Goal: Navigation & Orientation: Find specific page/section

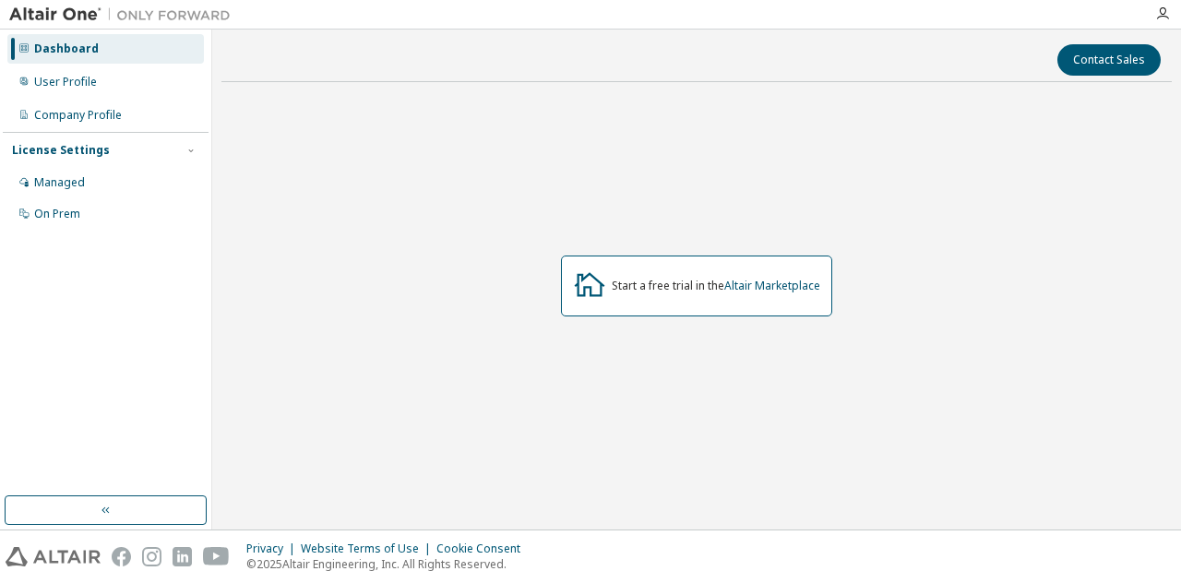
click at [716, 298] on div "Start a free trial in the Altair Marketplace" at bounding box center [696, 286] width 271 height 61
click at [688, 301] on div "Start a free trial in the Altair Marketplace" at bounding box center [696, 286] width 271 height 61
click at [78, 184] on div "Managed" at bounding box center [59, 182] width 51 height 15
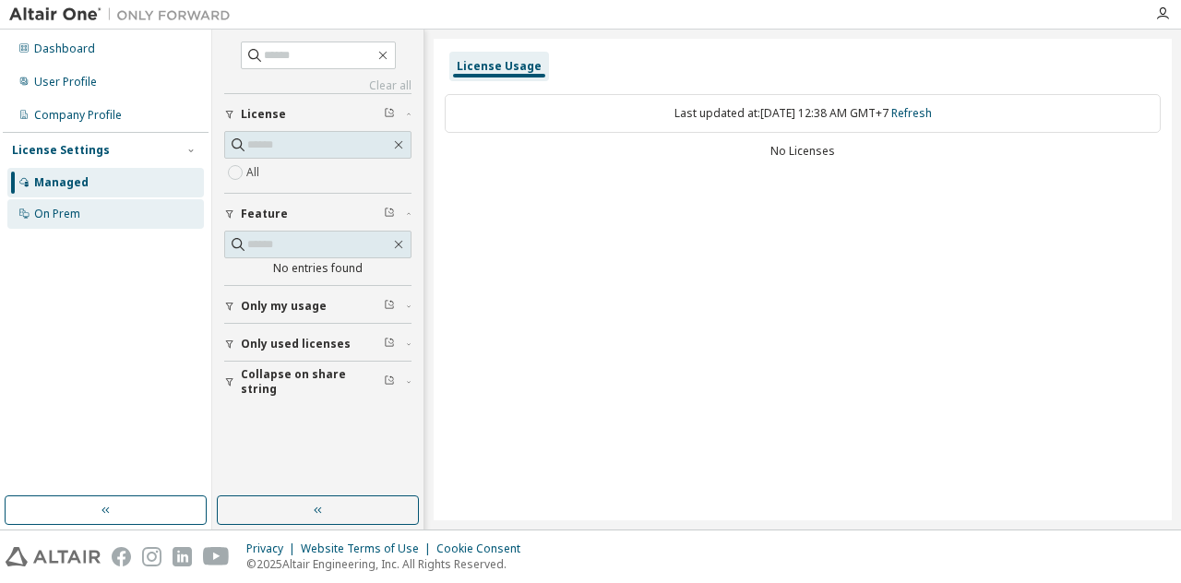
click at [66, 214] on div "On Prem" at bounding box center [57, 214] width 46 height 15
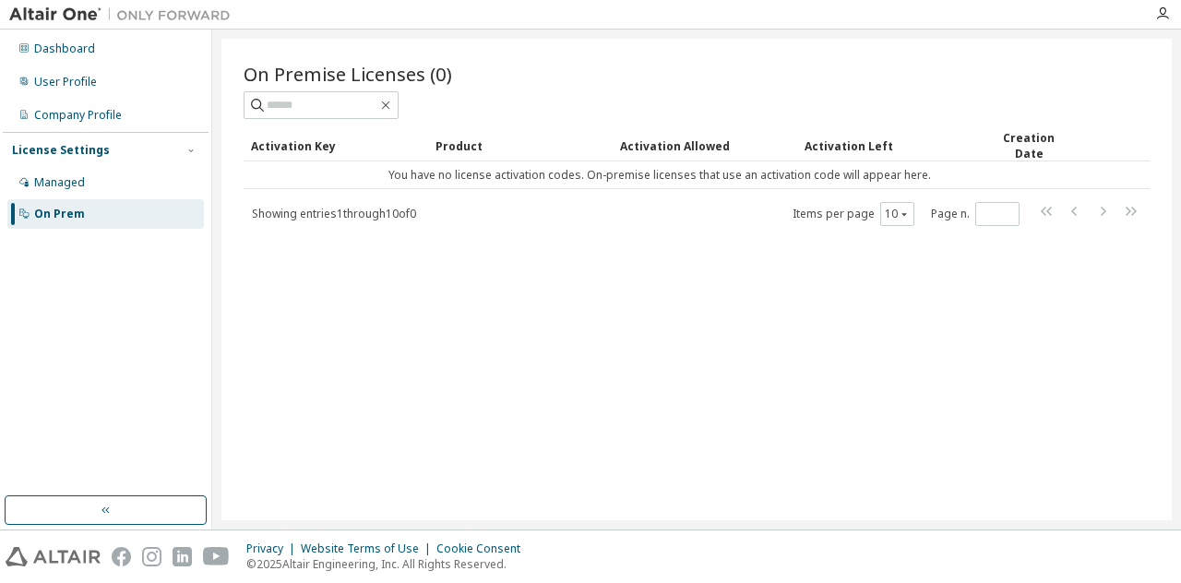
click at [452, 142] on div "Product" at bounding box center [521, 146] width 170 height 30
click at [1030, 145] on div "Creation Date" at bounding box center [1028, 145] width 79 height 31
click at [101, 122] on div "Company Profile" at bounding box center [78, 115] width 88 height 15
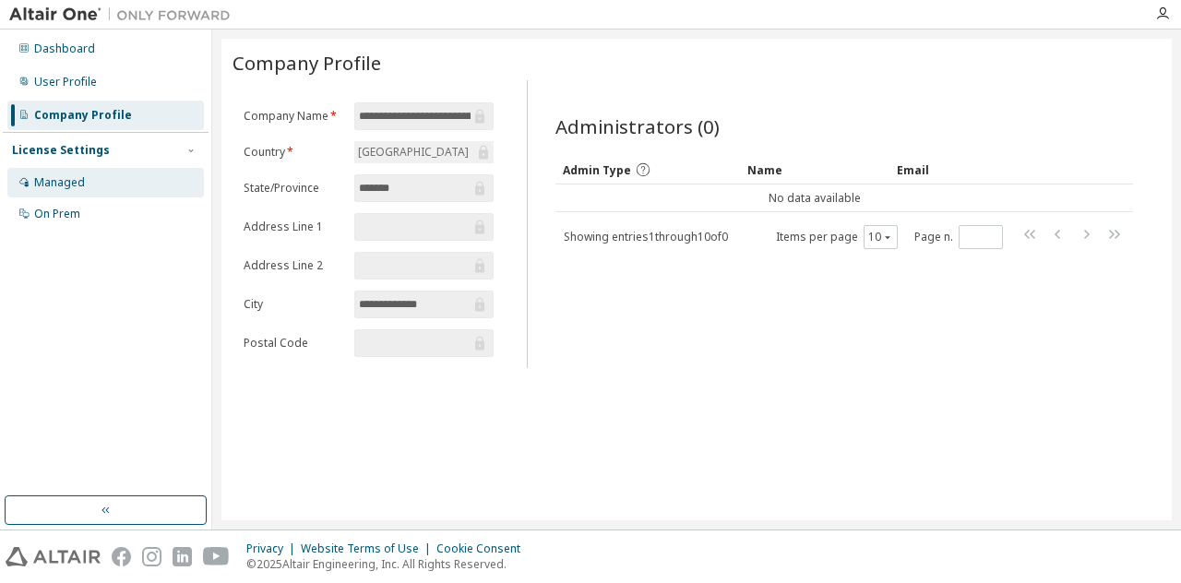
click at [90, 171] on div "Managed" at bounding box center [105, 183] width 197 height 30
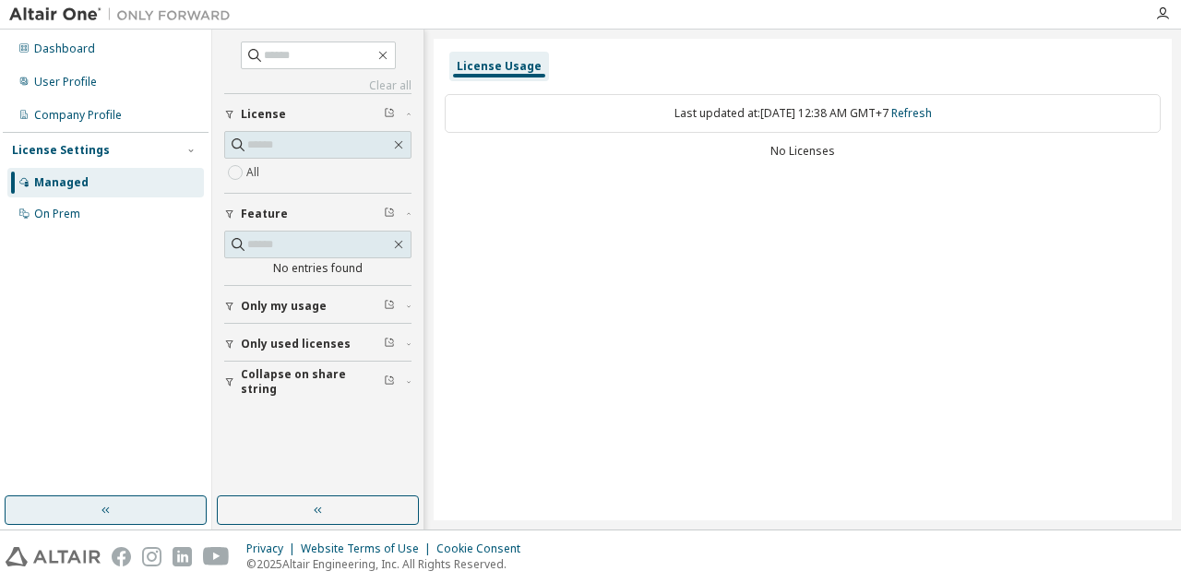
click at [95, 506] on button "button" at bounding box center [106, 510] width 202 height 30
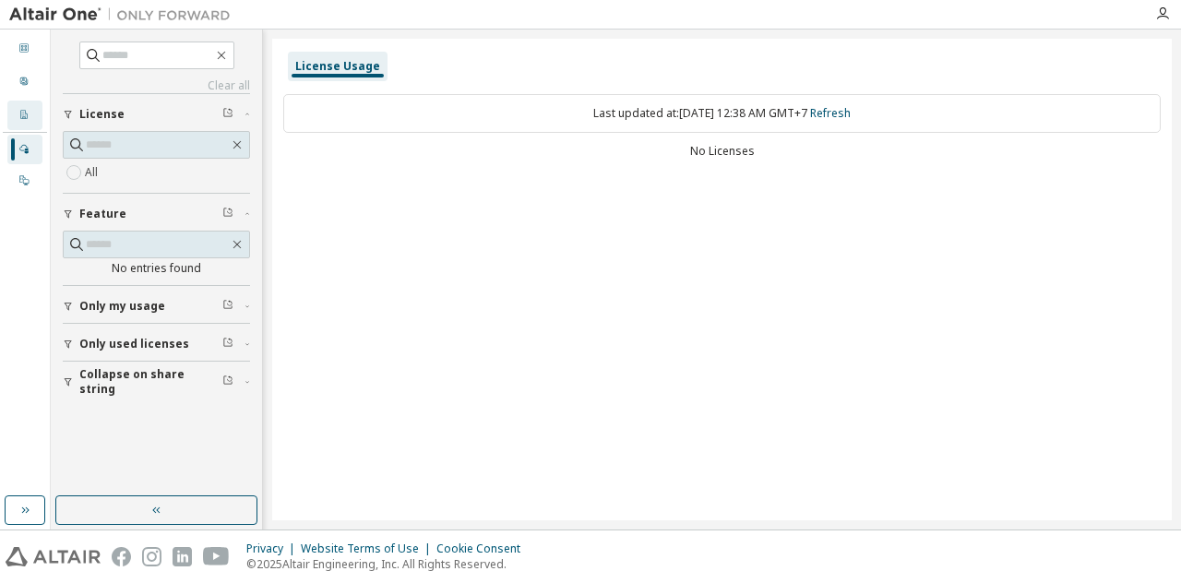
click at [18, 110] on div "Company Profile" at bounding box center [24, 116] width 35 height 30
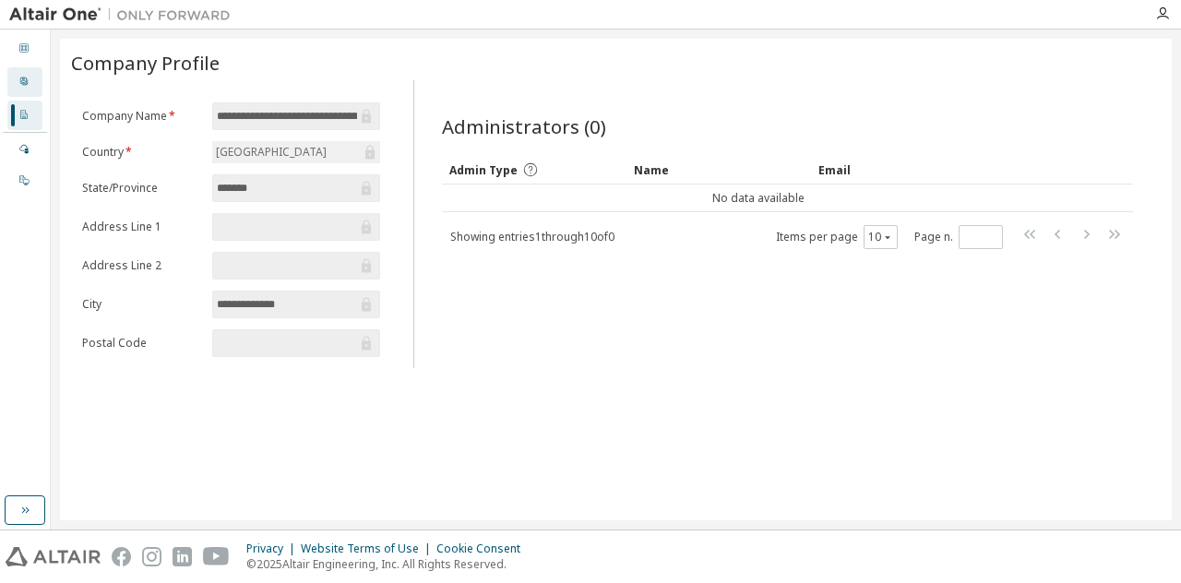
click at [26, 90] on div "User Profile" at bounding box center [24, 82] width 35 height 30
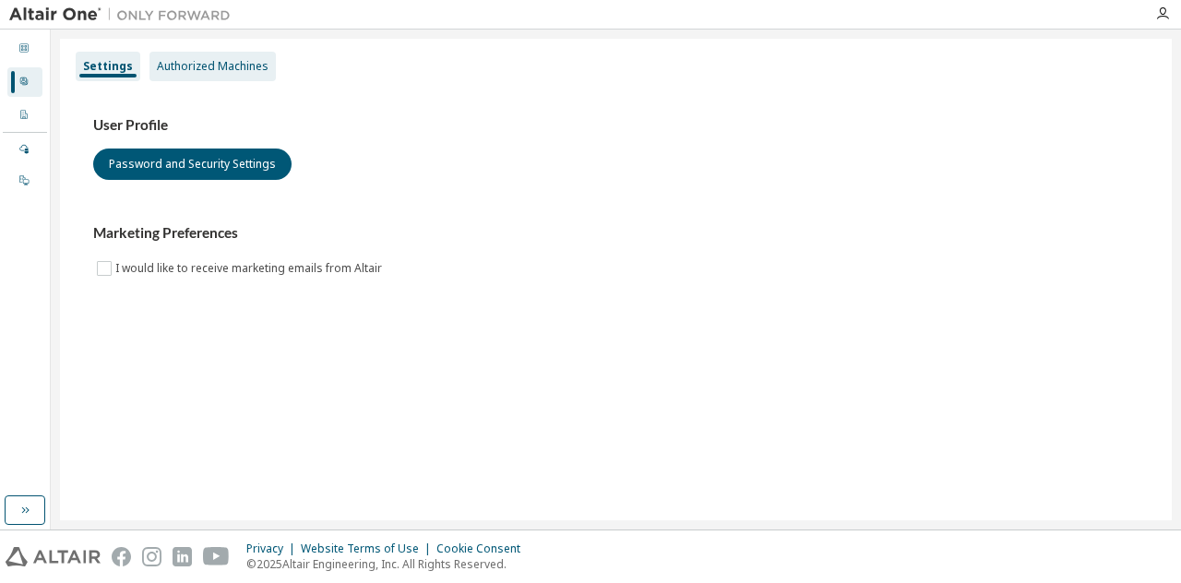
click at [212, 74] on div "Authorized Machines" at bounding box center [212, 67] width 126 height 30
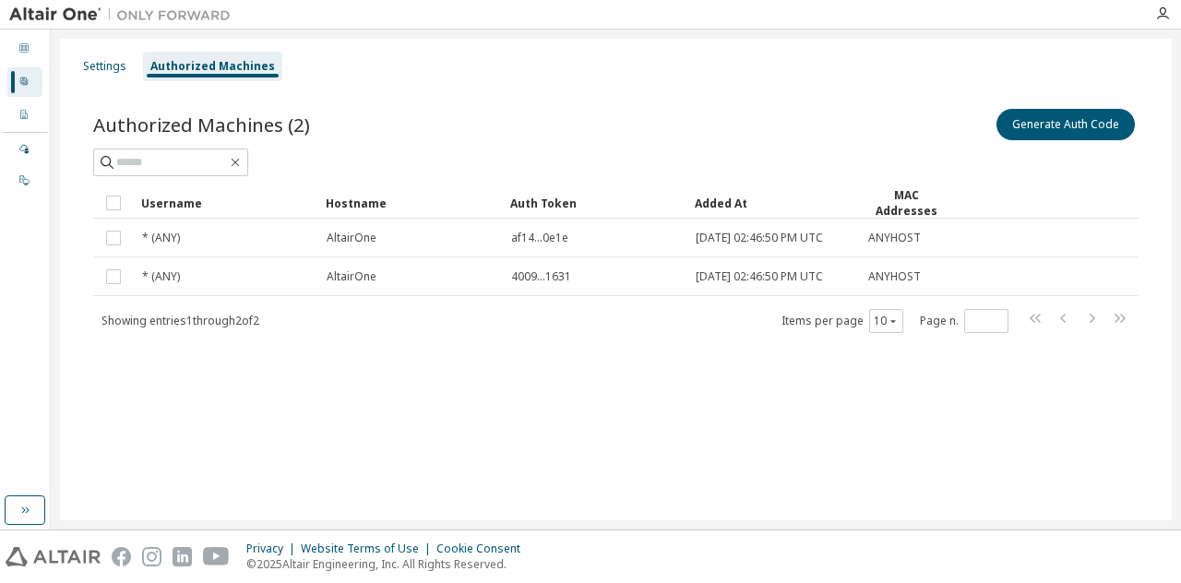
click at [0, 41] on div "Dashboard User Profile Company Profile License Settings Managed On Prem" at bounding box center [25, 280] width 51 height 500
click at [33, 49] on div "Dashboard" at bounding box center [24, 49] width 35 height 30
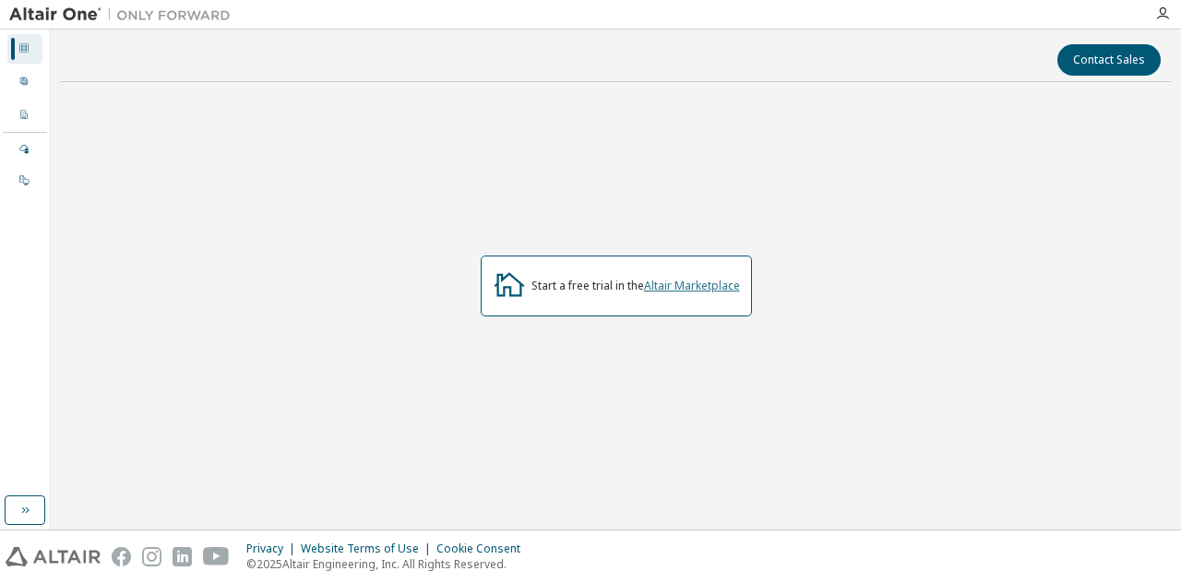
click at [676, 287] on link "Altair Marketplace" at bounding box center [692, 286] width 96 height 16
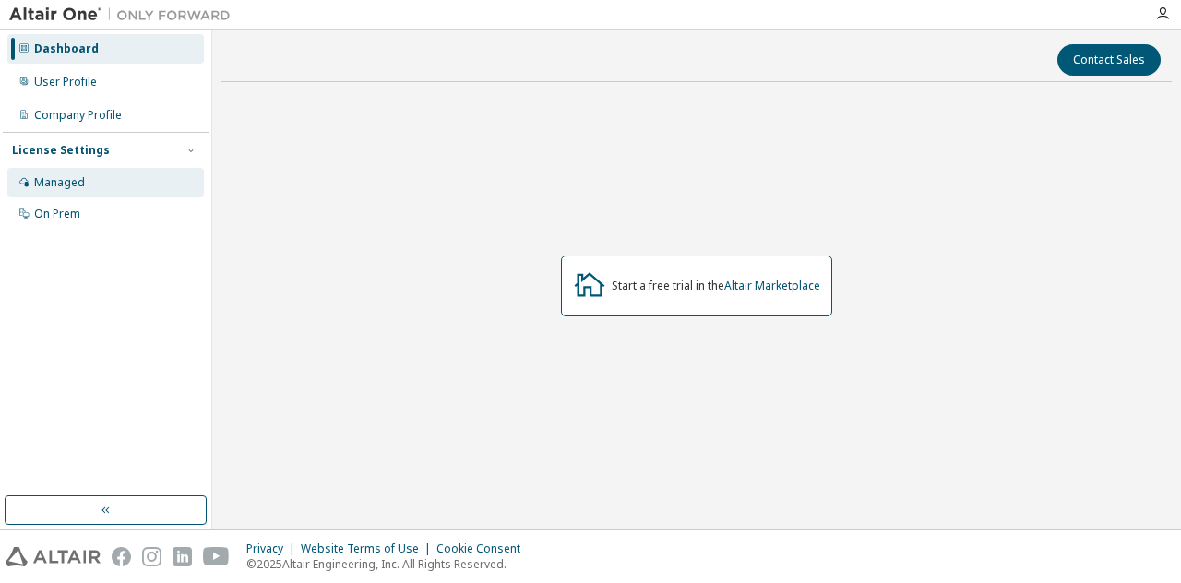
click at [89, 181] on div "Managed" at bounding box center [105, 183] width 197 height 30
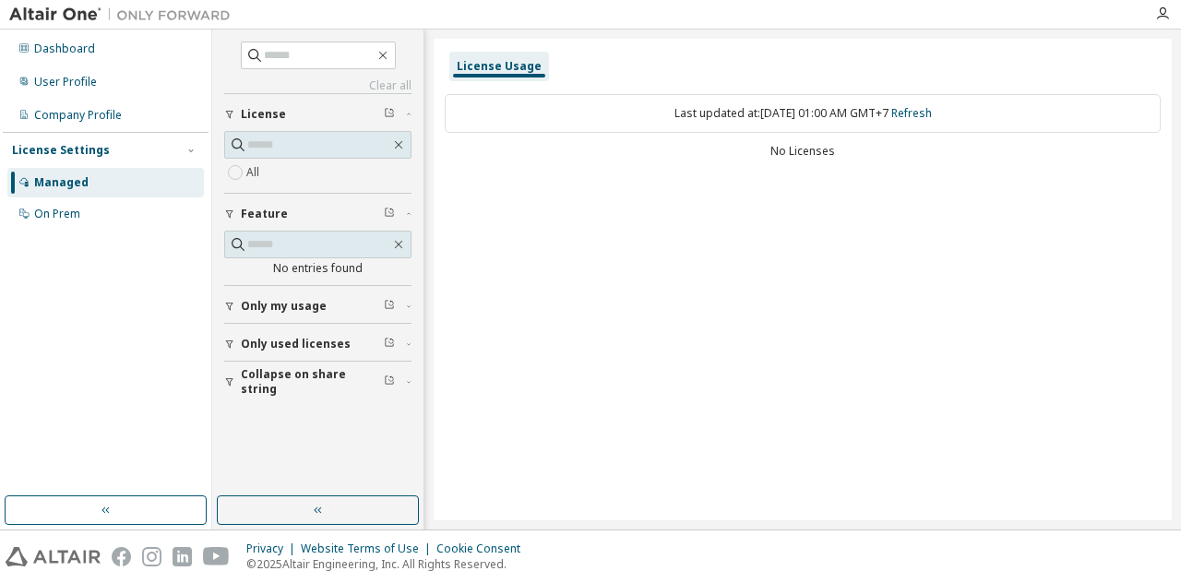
click at [308, 108] on div "License" at bounding box center [323, 114] width 165 height 15
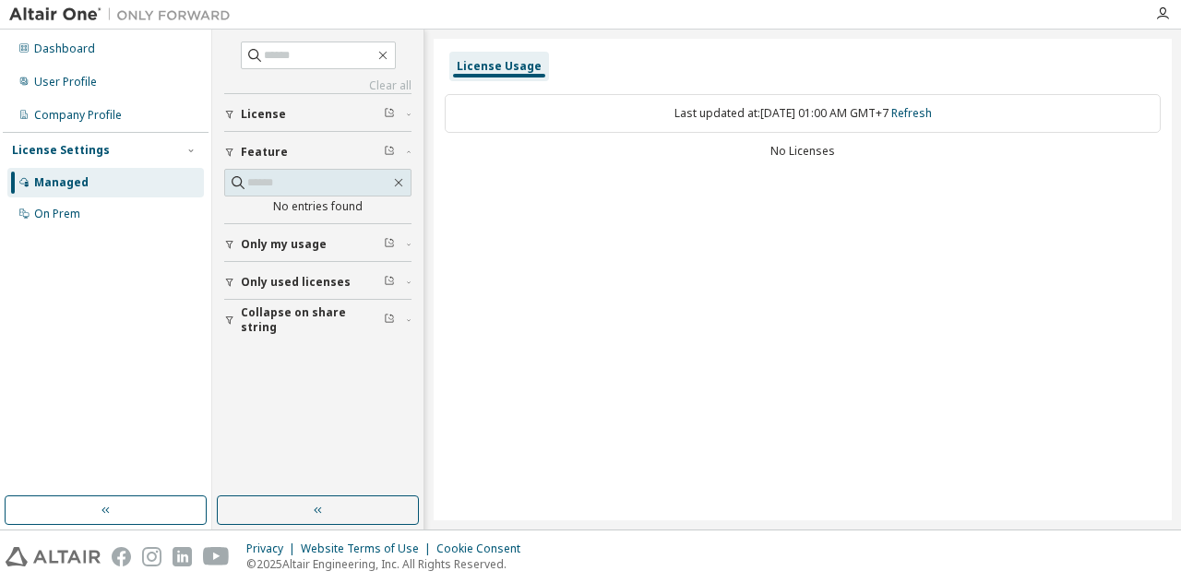
click at [308, 108] on div "License" at bounding box center [323, 114] width 165 height 15
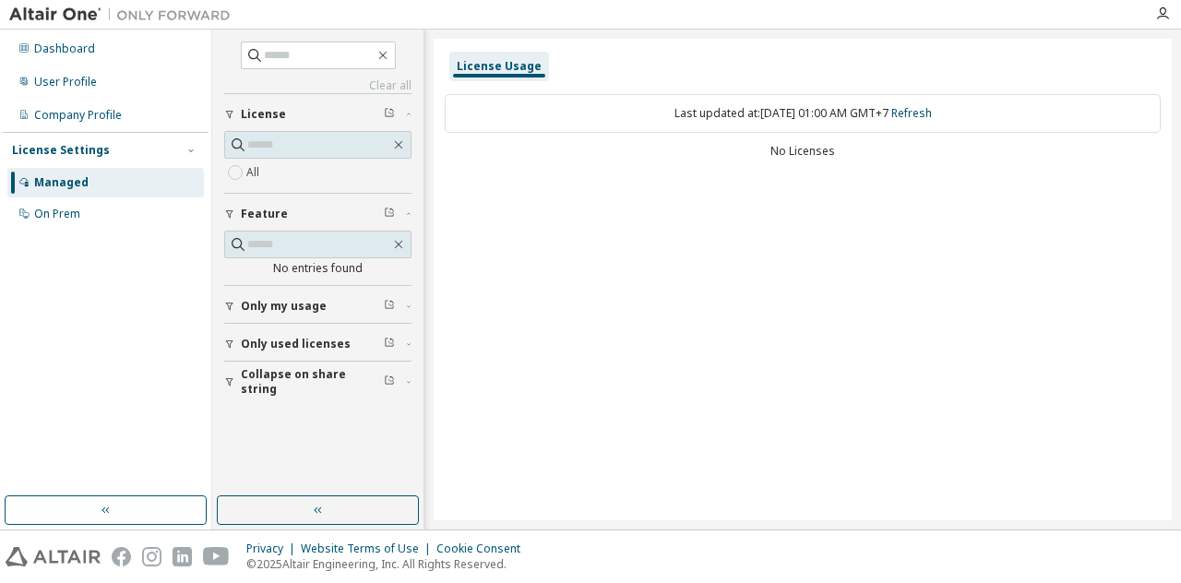
click at [269, 173] on div "All" at bounding box center [317, 172] width 187 height 22
click at [87, 46] on div "Dashboard" at bounding box center [64, 49] width 61 height 15
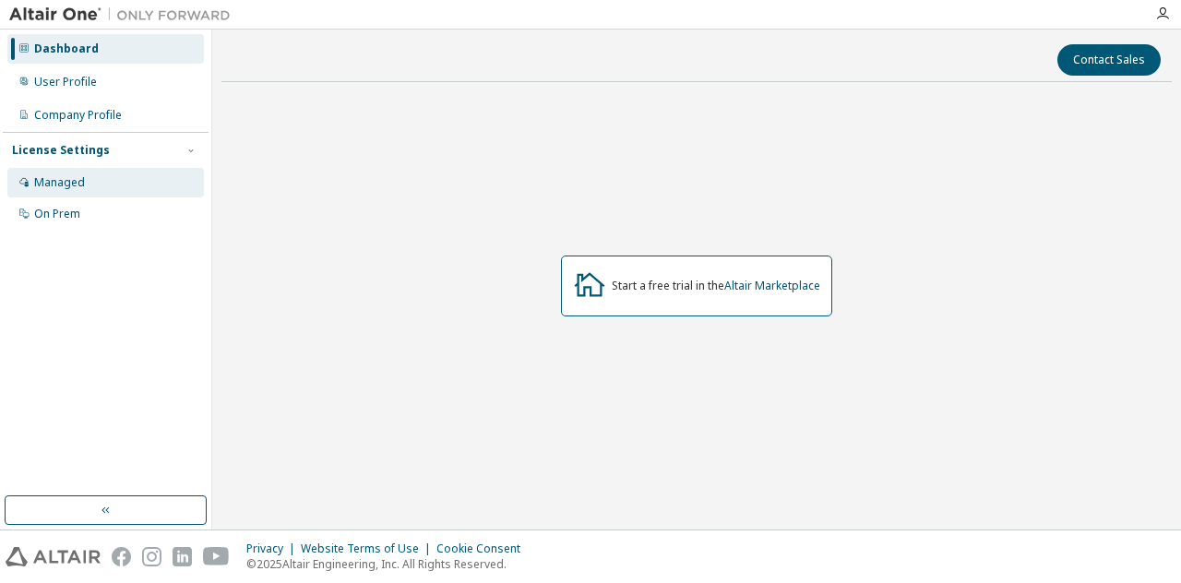
click at [99, 187] on div "Managed" at bounding box center [105, 183] width 197 height 30
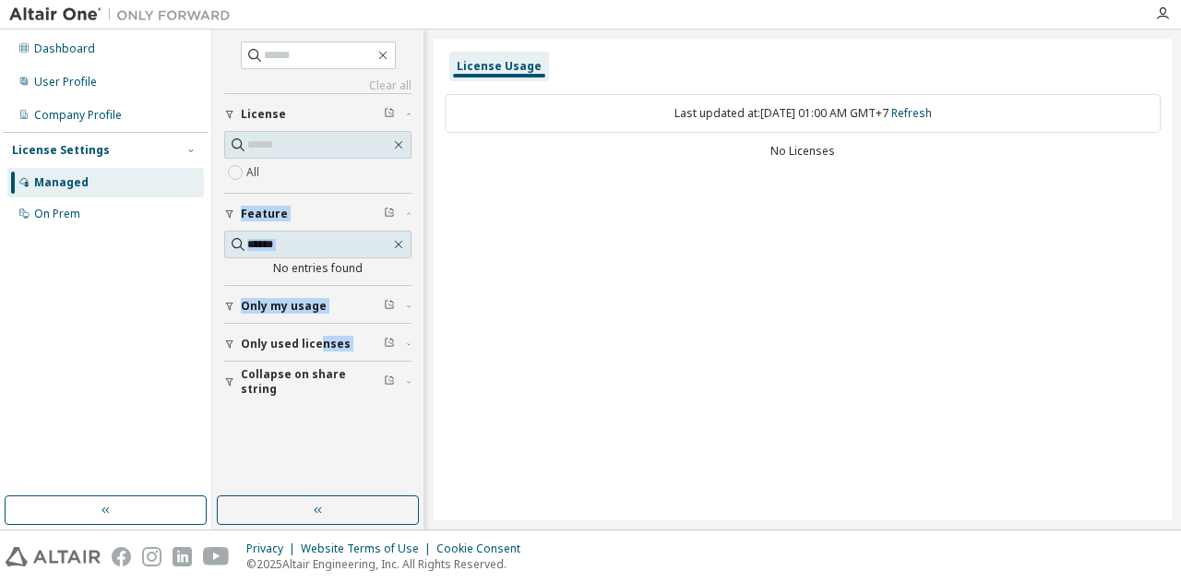
drag, startPoint x: 264, startPoint y: 264, endPoint x: 317, endPoint y: 337, distance: 90.4
click at [317, 337] on div "Collapse on share string Only used licenses Only my usage Feature No entries fo…" at bounding box center [317, 245] width 187 height 305
click at [317, 337] on span "Only used licenses" at bounding box center [296, 344] width 110 height 15
click at [383, 342] on div "Only used licenses" at bounding box center [323, 344] width 165 height 15
click at [388, 337] on icon "button" at bounding box center [389, 342] width 11 height 11
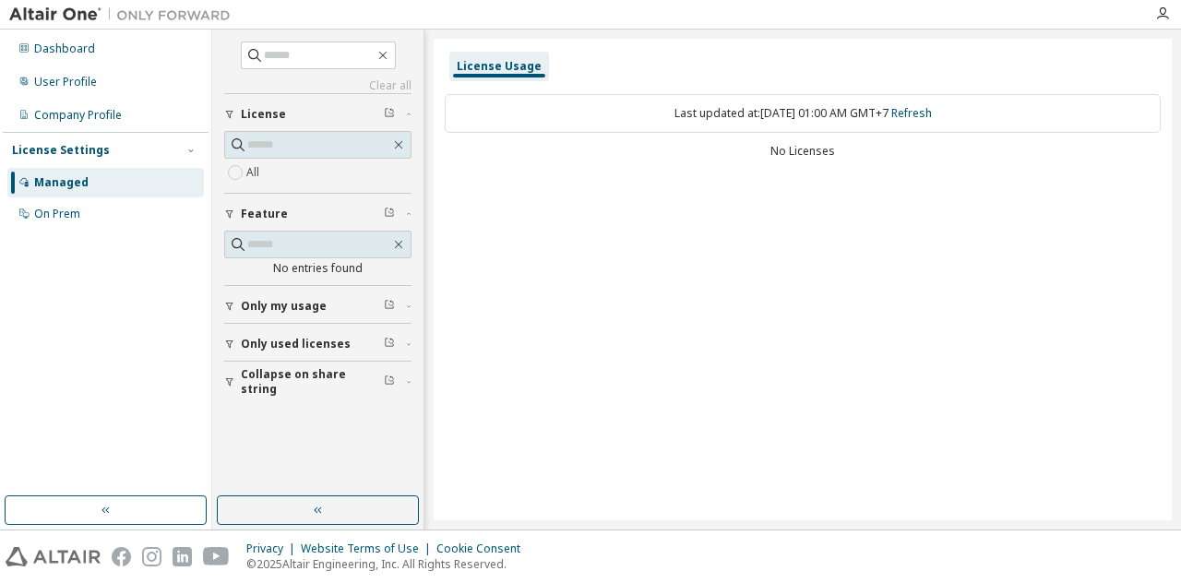
click at [510, 66] on div "License Usage" at bounding box center [499, 66] width 85 height 15
click at [744, 108] on div "Last updated at: [DATE] 01:00 AM GMT+7 Refresh" at bounding box center [803, 113] width 716 height 39
click at [92, 203] on div "On Prem" at bounding box center [105, 214] width 197 height 30
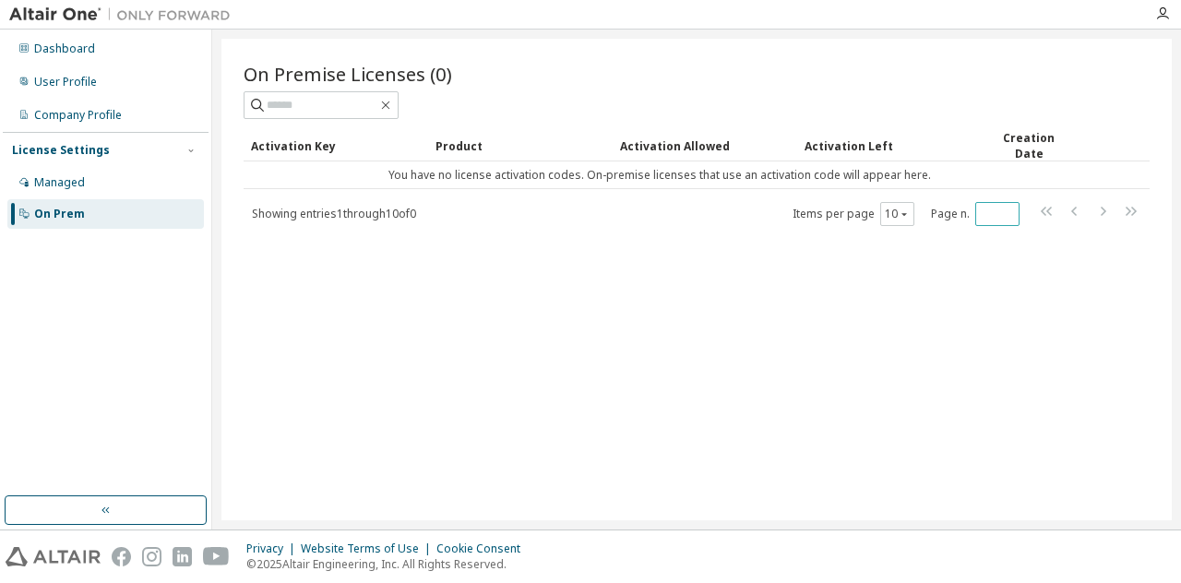
click at [980, 211] on input "*" at bounding box center [997, 214] width 35 height 15
click at [681, 139] on div "Activation Allowed" at bounding box center [705, 146] width 170 height 30
click at [849, 145] on div "Activation Left" at bounding box center [890, 146] width 170 height 30
click at [1041, 143] on div "Creation Date" at bounding box center [1028, 145] width 79 height 31
click at [113, 58] on div "Dashboard" at bounding box center [105, 49] width 197 height 30
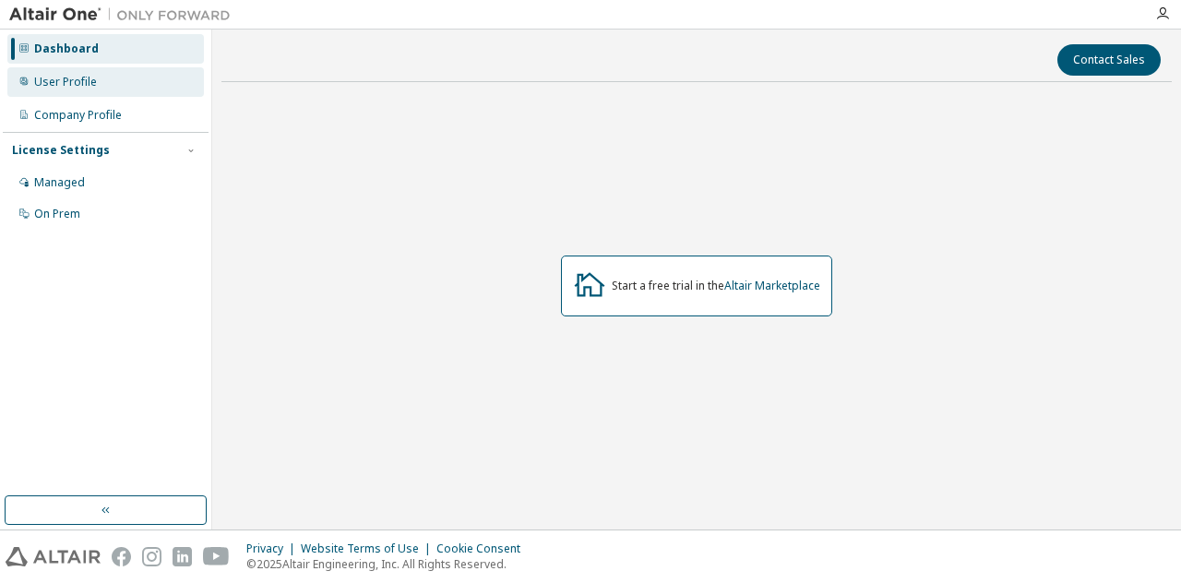
click at [109, 86] on div "User Profile" at bounding box center [105, 82] width 197 height 30
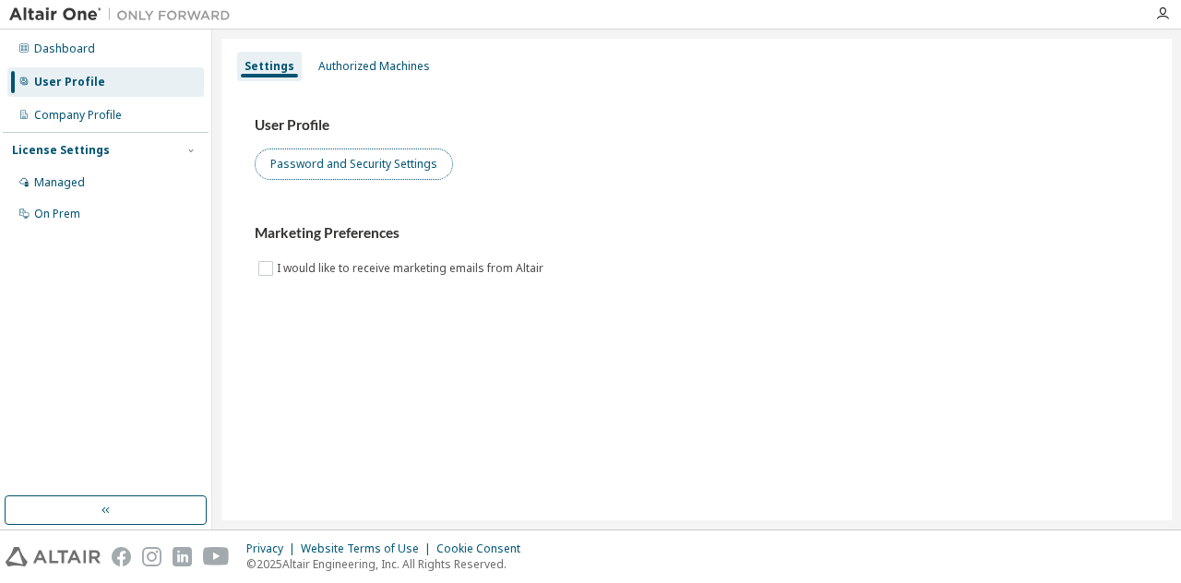
click at [369, 156] on button "Password and Security Settings" at bounding box center [354, 164] width 198 height 31
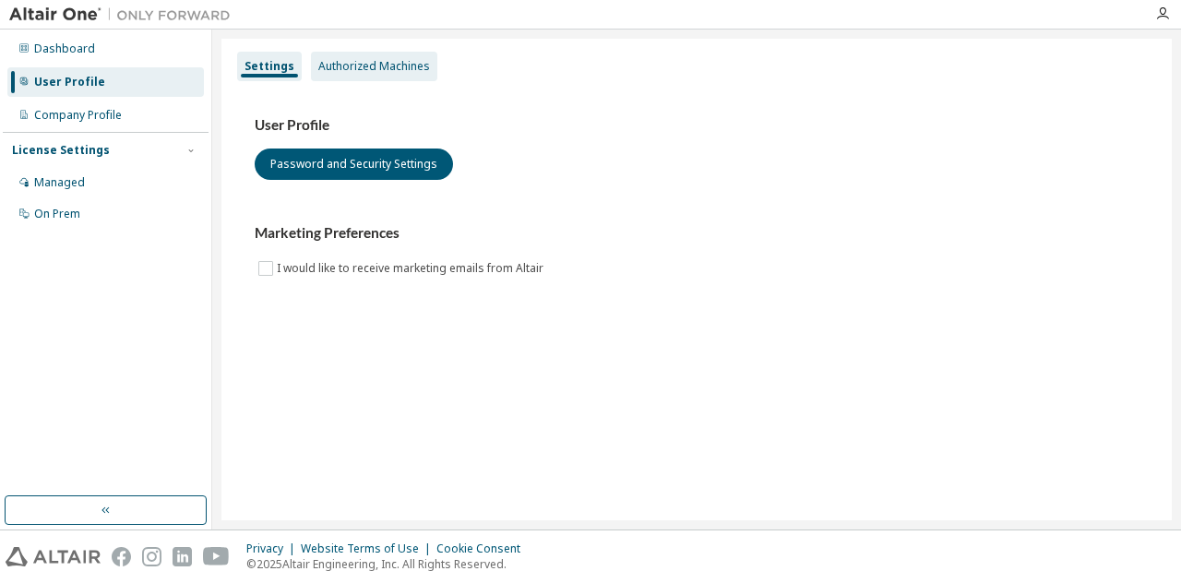
click at [360, 66] on div "Authorized Machines" at bounding box center [374, 66] width 112 height 15
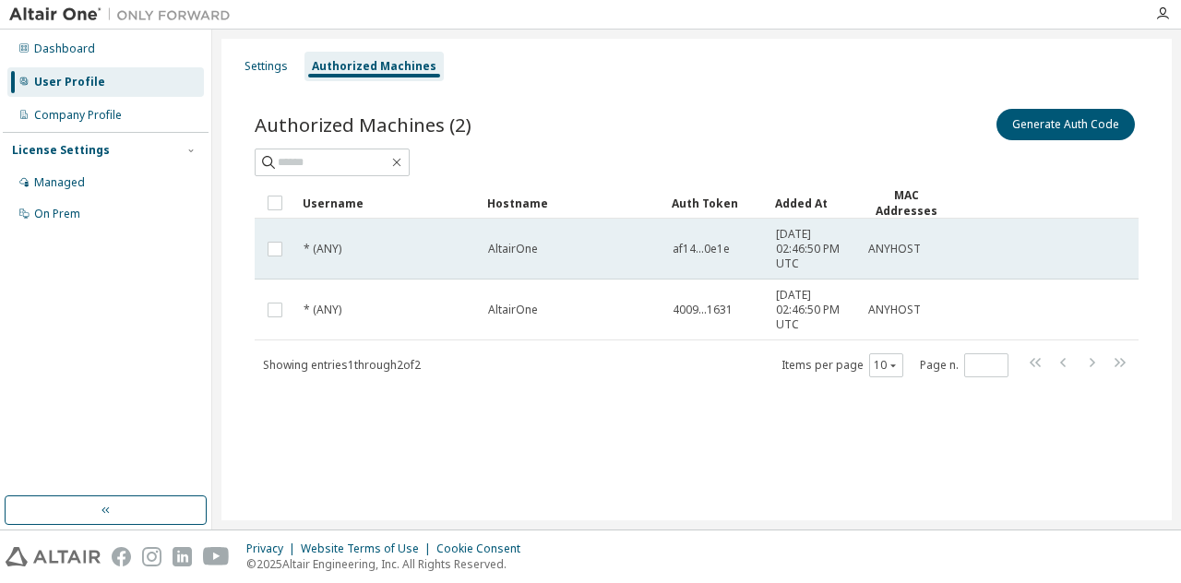
click at [717, 232] on td "af14...0e1e" at bounding box center [715, 249] width 103 height 61
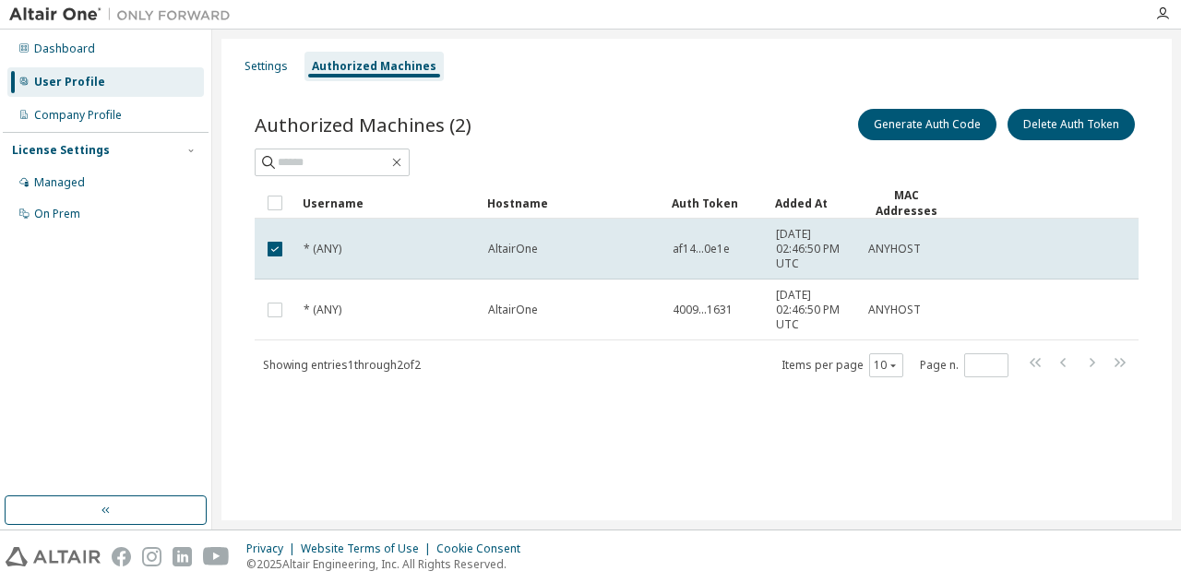
click at [717, 232] on td "af14...0e1e" at bounding box center [715, 249] width 103 height 61
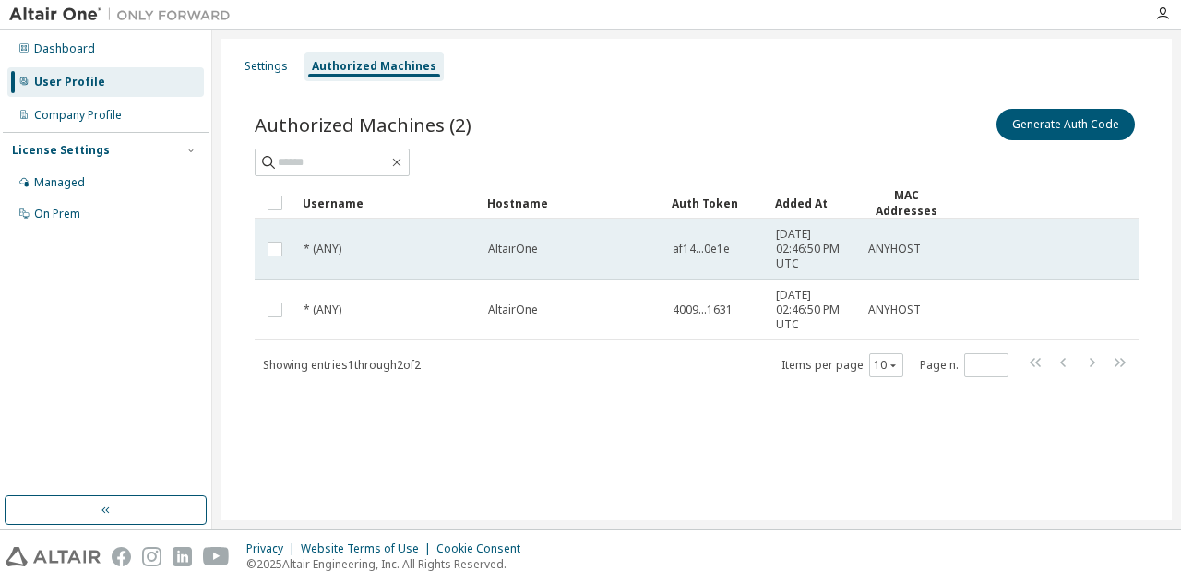
click at [720, 245] on span "af14...0e1e" at bounding box center [701, 249] width 57 height 15
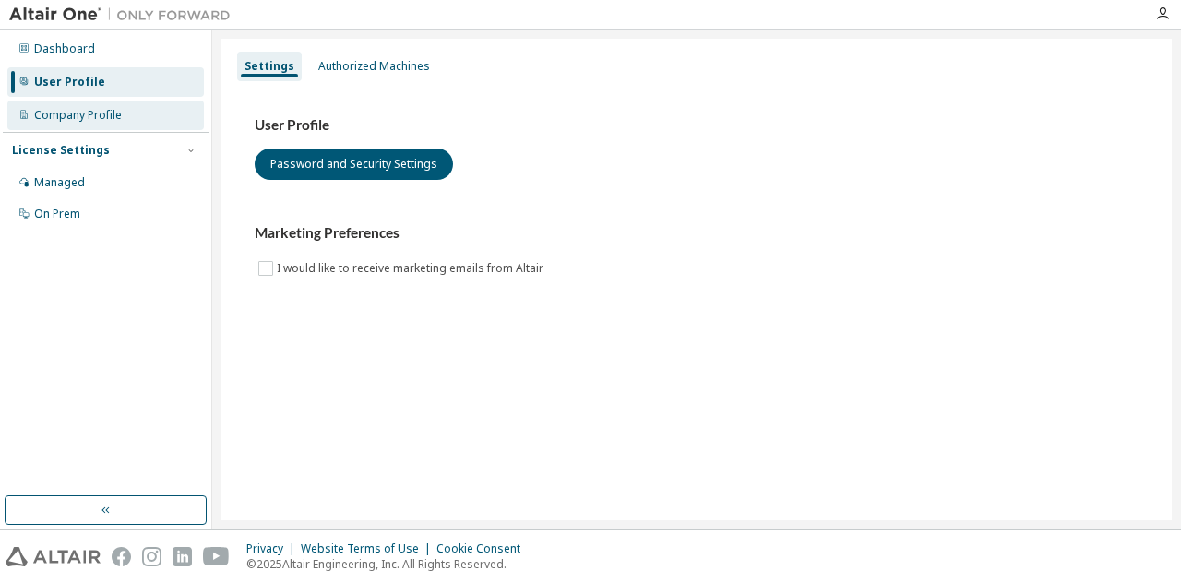
click at [103, 117] on div "Company Profile" at bounding box center [78, 115] width 88 height 15
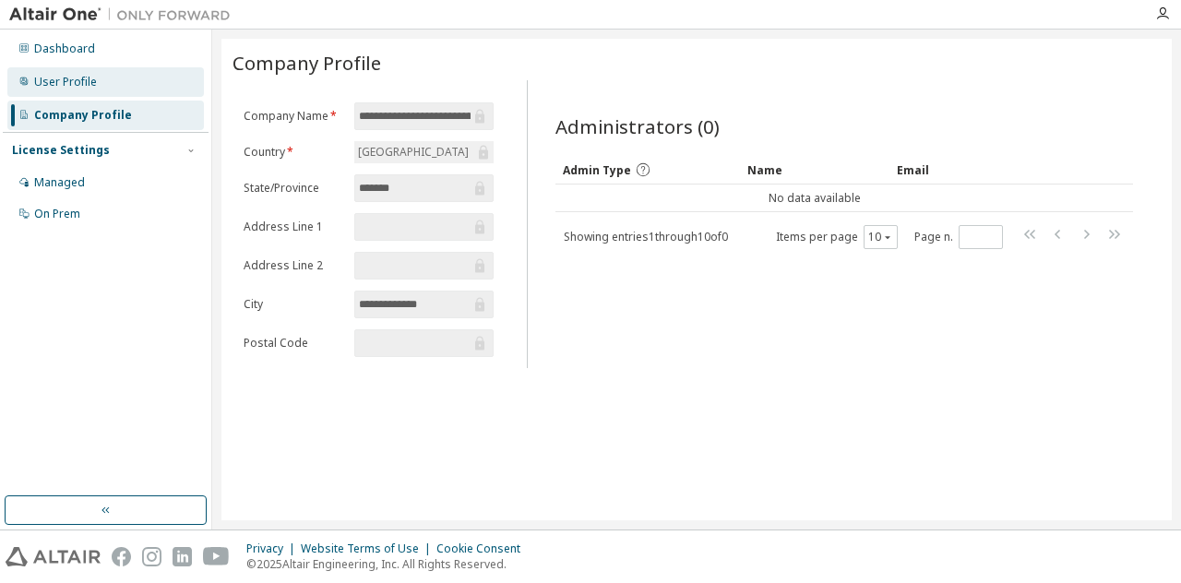
click at [55, 82] on div "User Profile" at bounding box center [65, 82] width 63 height 15
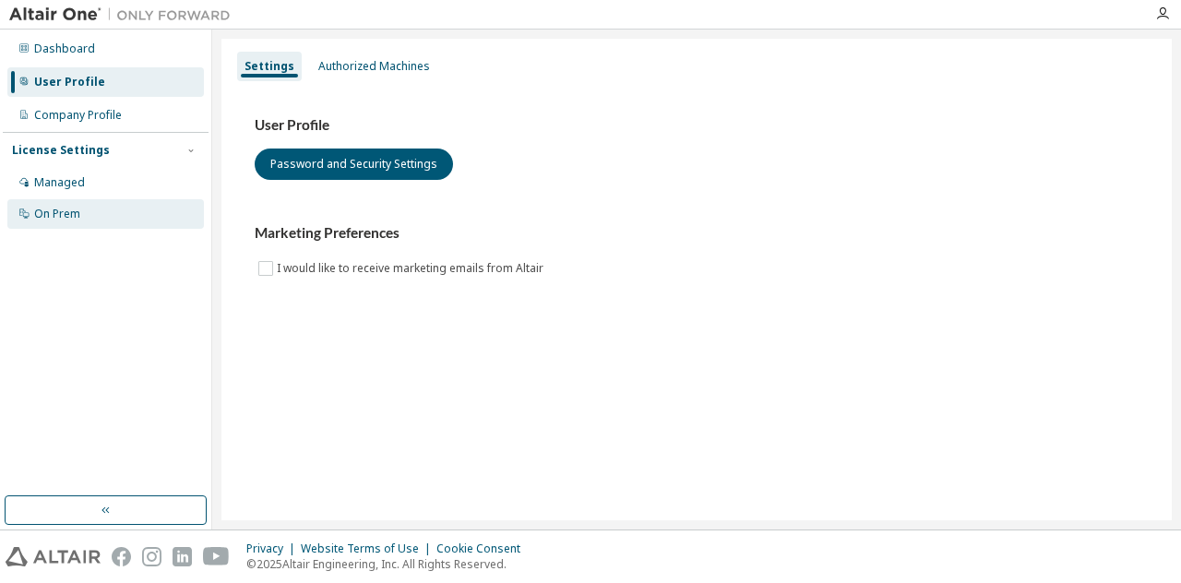
click at [96, 211] on div "On Prem" at bounding box center [105, 214] width 197 height 30
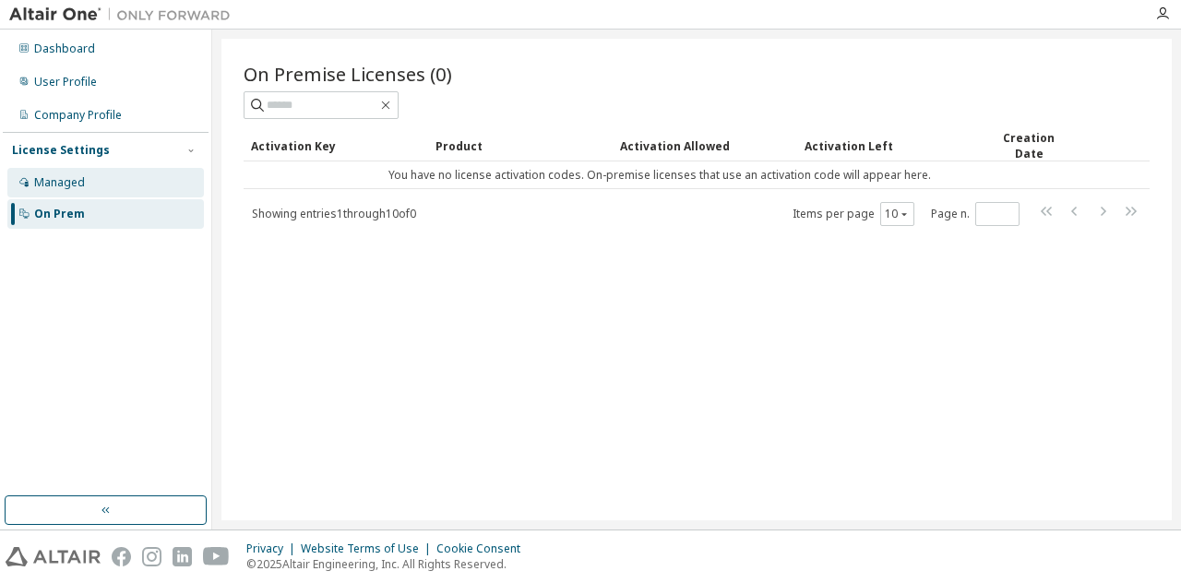
click at [121, 185] on div "Managed" at bounding box center [105, 183] width 197 height 30
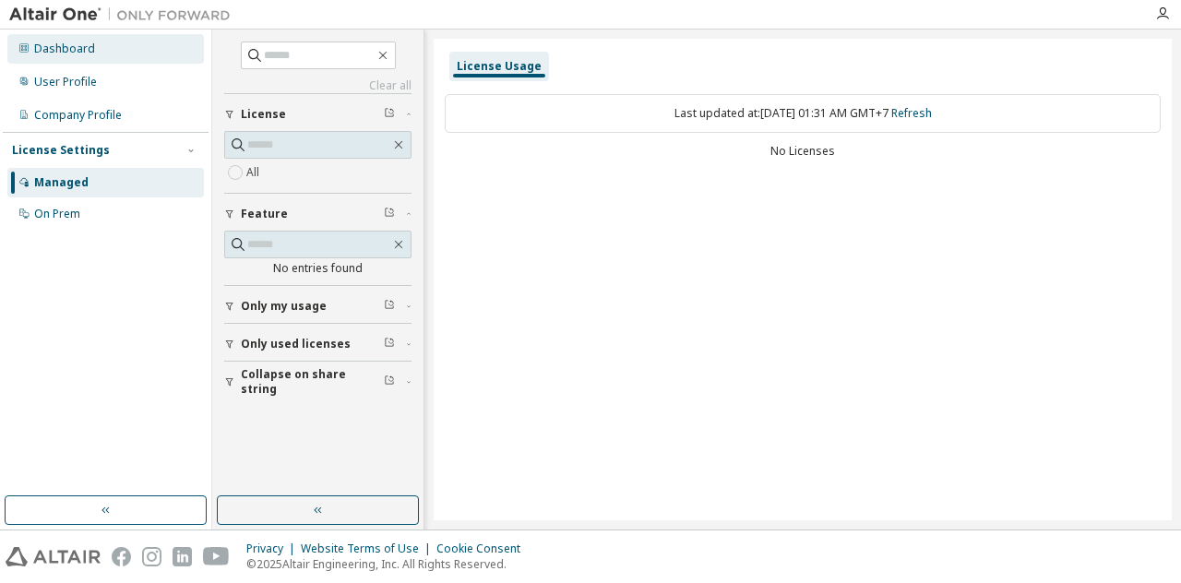
click at [118, 59] on div "Dashboard" at bounding box center [105, 49] width 197 height 30
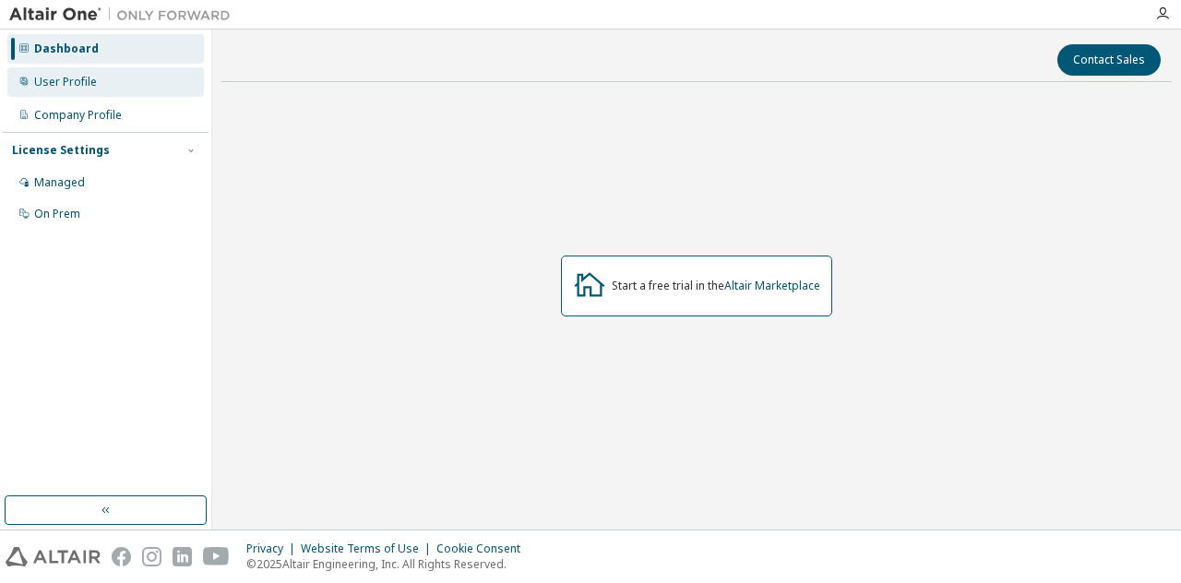
click at [132, 91] on div "User Profile" at bounding box center [105, 82] width 197 height 30
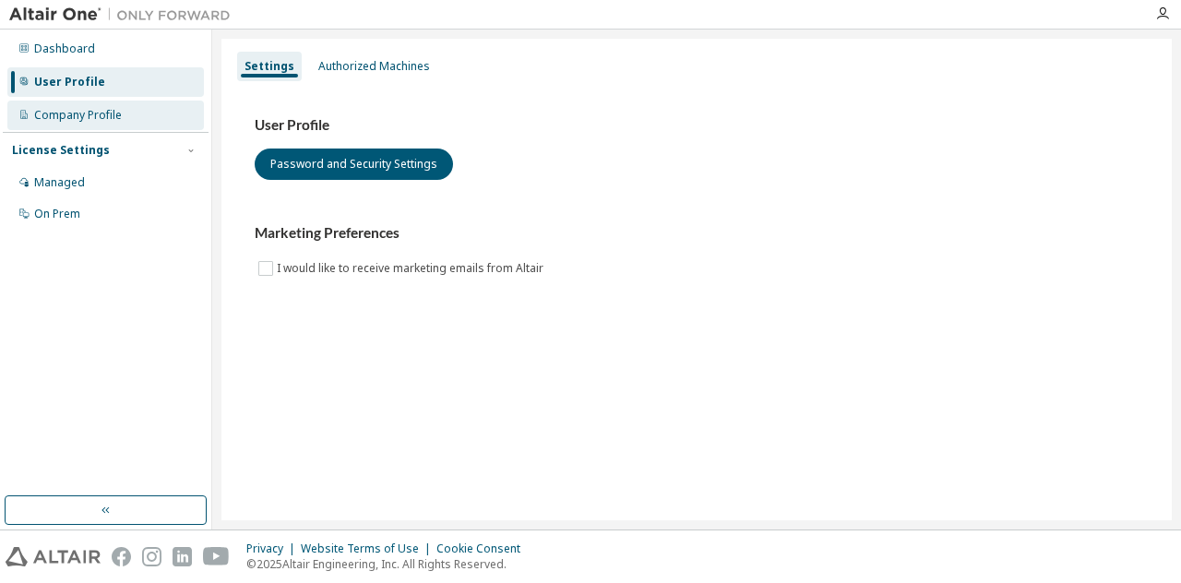
click at [136, 117] on div "Company Profile" at bounding box center [105, 116] width 197 height 30
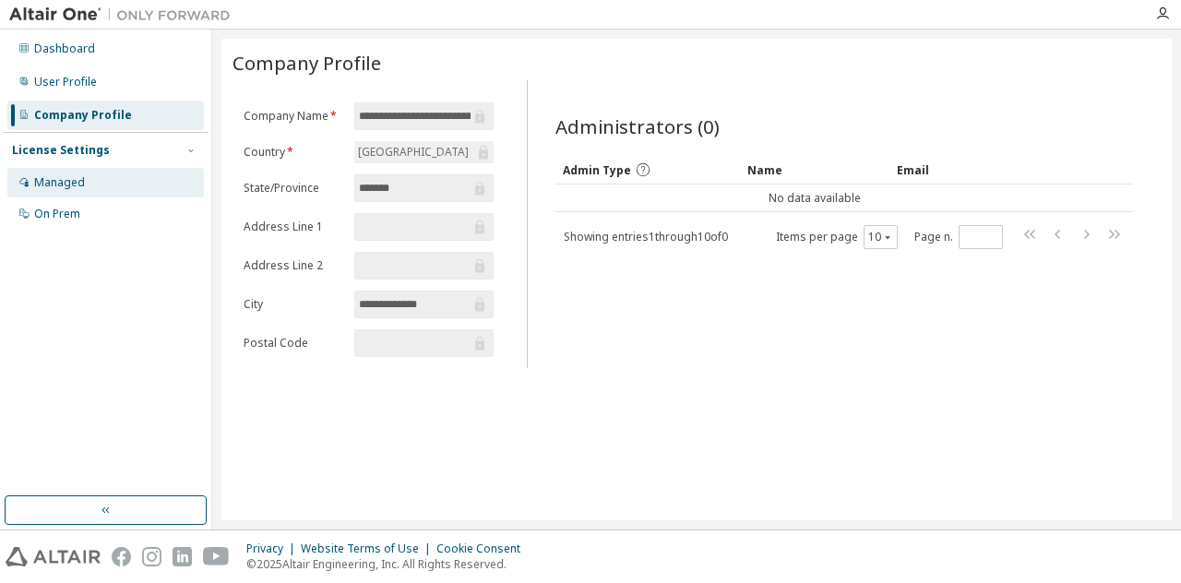
click at [127, 191] on div "Managed" at bounding box center [105, 183] width 197 height 30
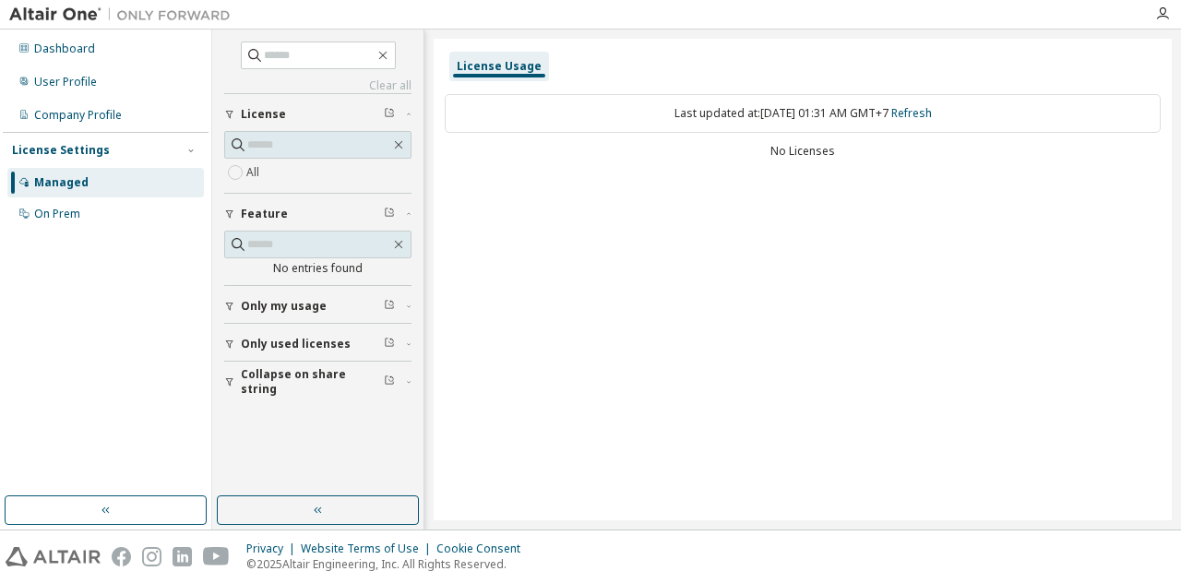
click at [489, 64] on div "License Usage" at bounding box center [499, 66] width 85 height 15
click at [113, 216] on div "On Prem" at bounding box center [105, 214] width 197 height 30
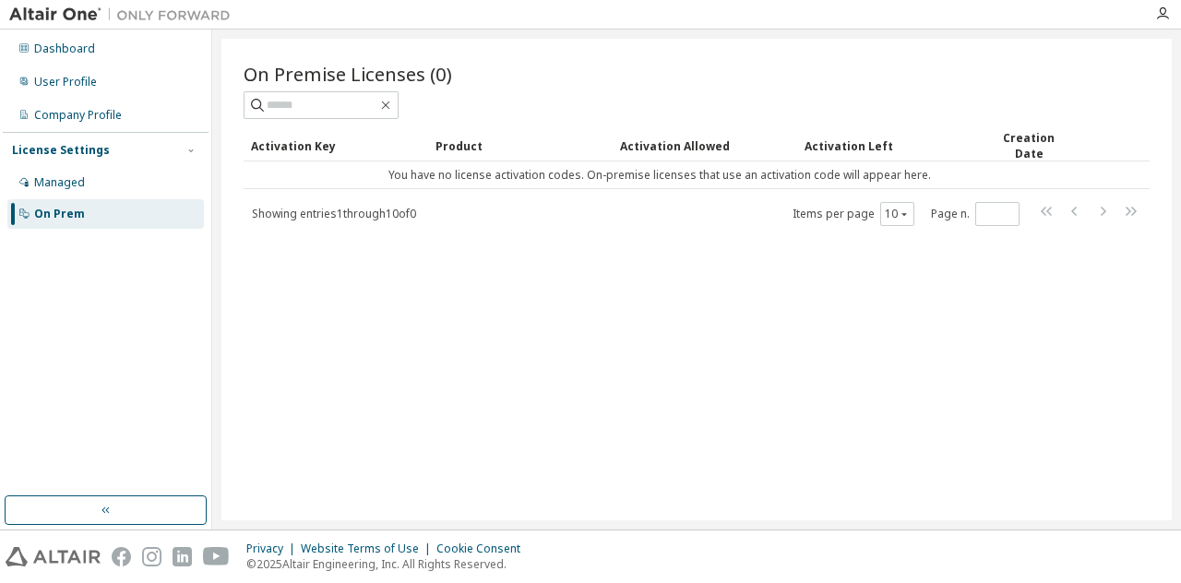
click at [113, 216] on div "On Prem" at bounding box center [105, 214] width 197 height 30
click at [114, 113] on div "Company Profile" at bounding box center [78, 115] width 88 height 15
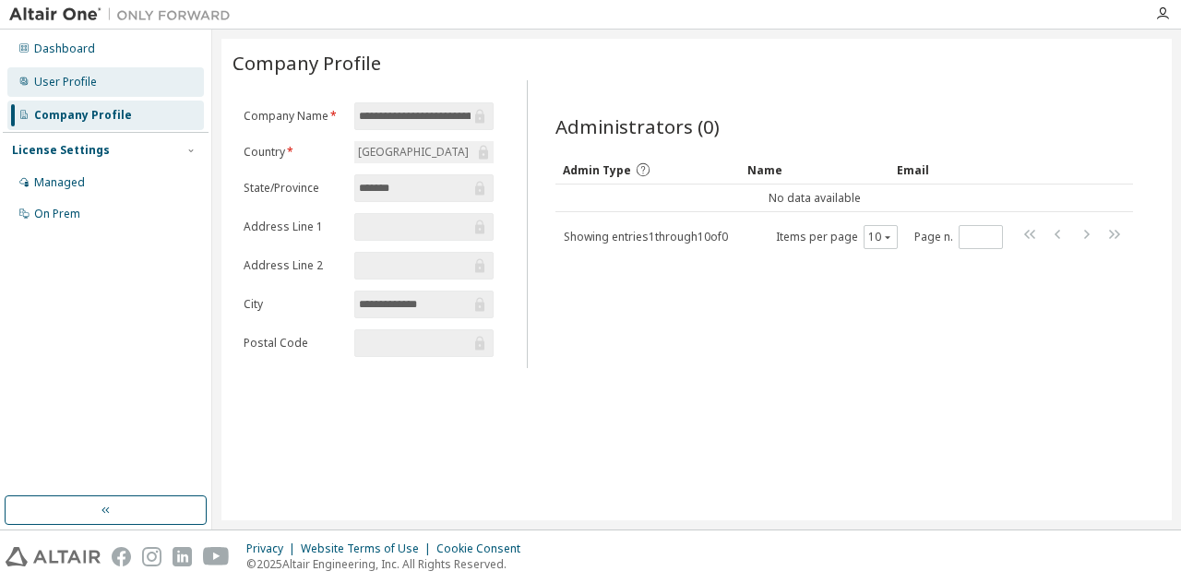
click at [107, 93] on div "User Profile" at bounding box center [105, 82] width 197 height 30
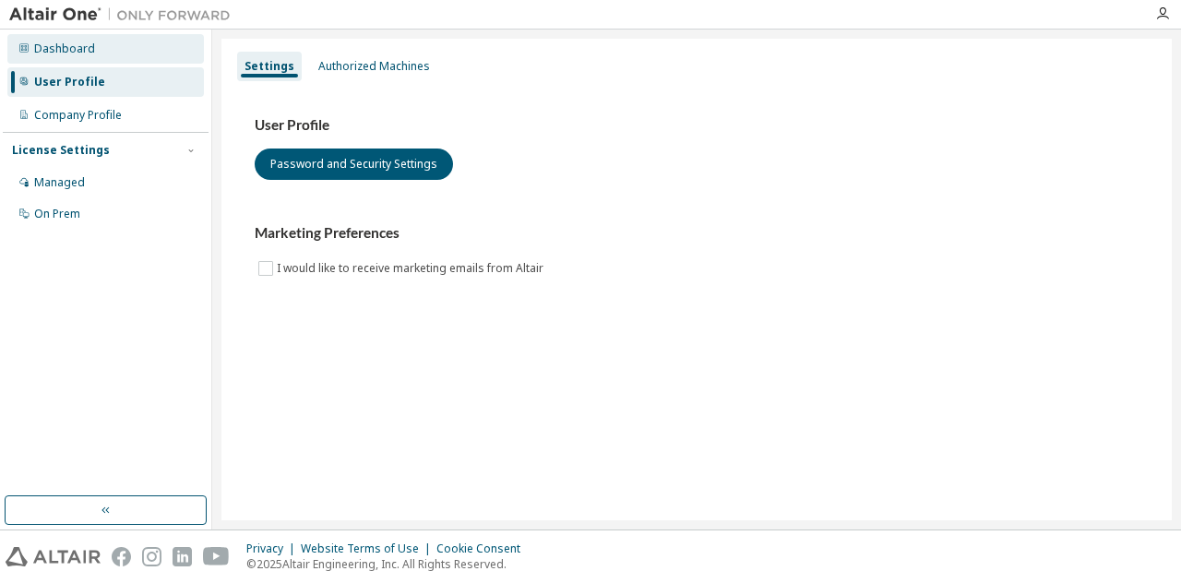
click at [93, 48] on div "Dashboard" at bounding box center [105, 49] width 197 height 30
